Goal: Task Accomplishment & Management: Use online tool/utility

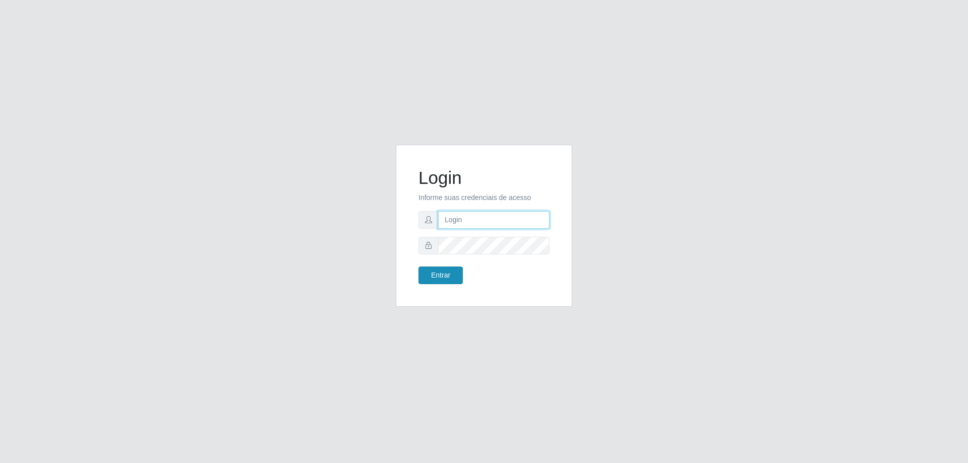
type input "[EMAIL_ADDRESS][DOMAIN_NAME]"
click at [435, 274] on button "Entrar" at bounding box center [440, 276] width 44 height 18
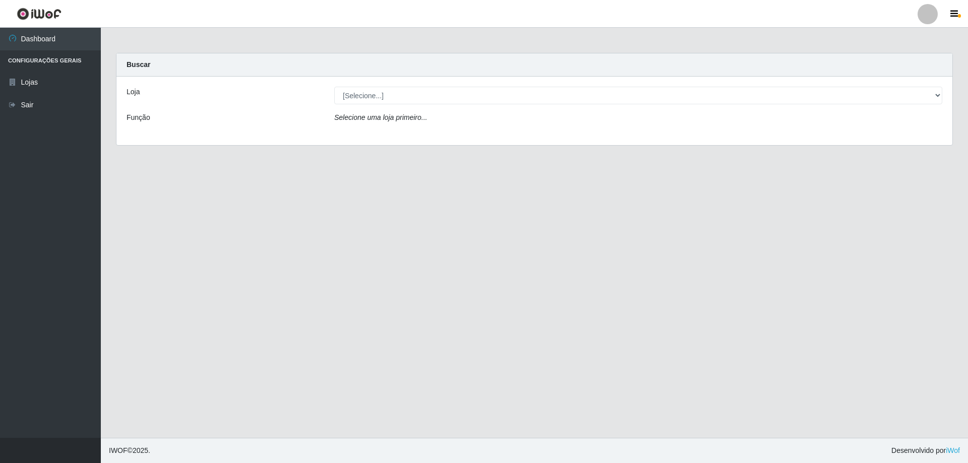
drag, startPoint x: 477, startPoint y: 284, endPoint x: 460, endPoint y: 284, distance: 17.1
click at [477, 284] on main "Carregando... Buscar Loja [Selecione...] Atacado Vem - Loja 31 [GEOGRAPHIC_DATA…" at bounding box center [534, 233] width 867 height 410
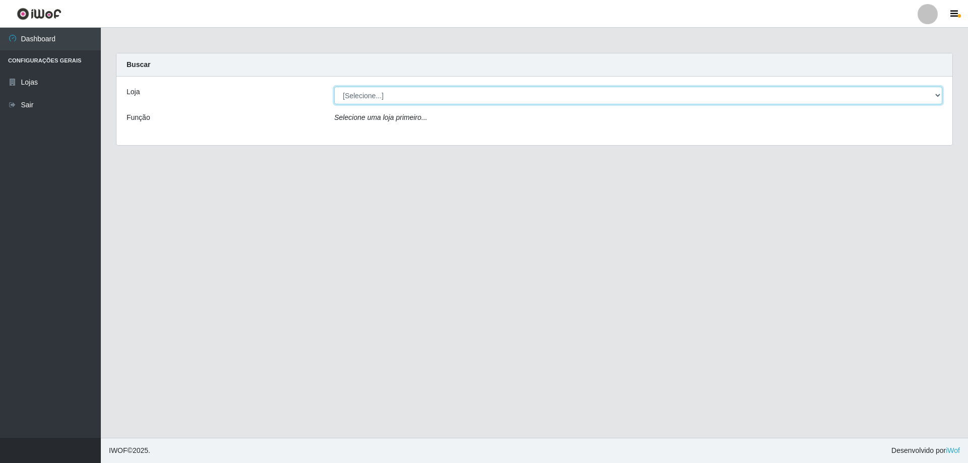
drag, startPoint x: 394, startPoint y: 95, endPoint x: 392, endPoint y: 104, distance: 9.2
click at [394, 95] on select "[Selecione...] Atacado Vem - Loja 31 [GEOGRAPHIC_DATA]" at bounding box center [638, 96] width 608 height 18
select select "437"
click at [334, 87] on select "[Selecione...] Atacado Vem - Loja 31 [GEOGRAPHIC_DATA]" at bounding box center [638, 96] width 608 height 18
